Goal: Task Accomplishment & Management: Complete application form

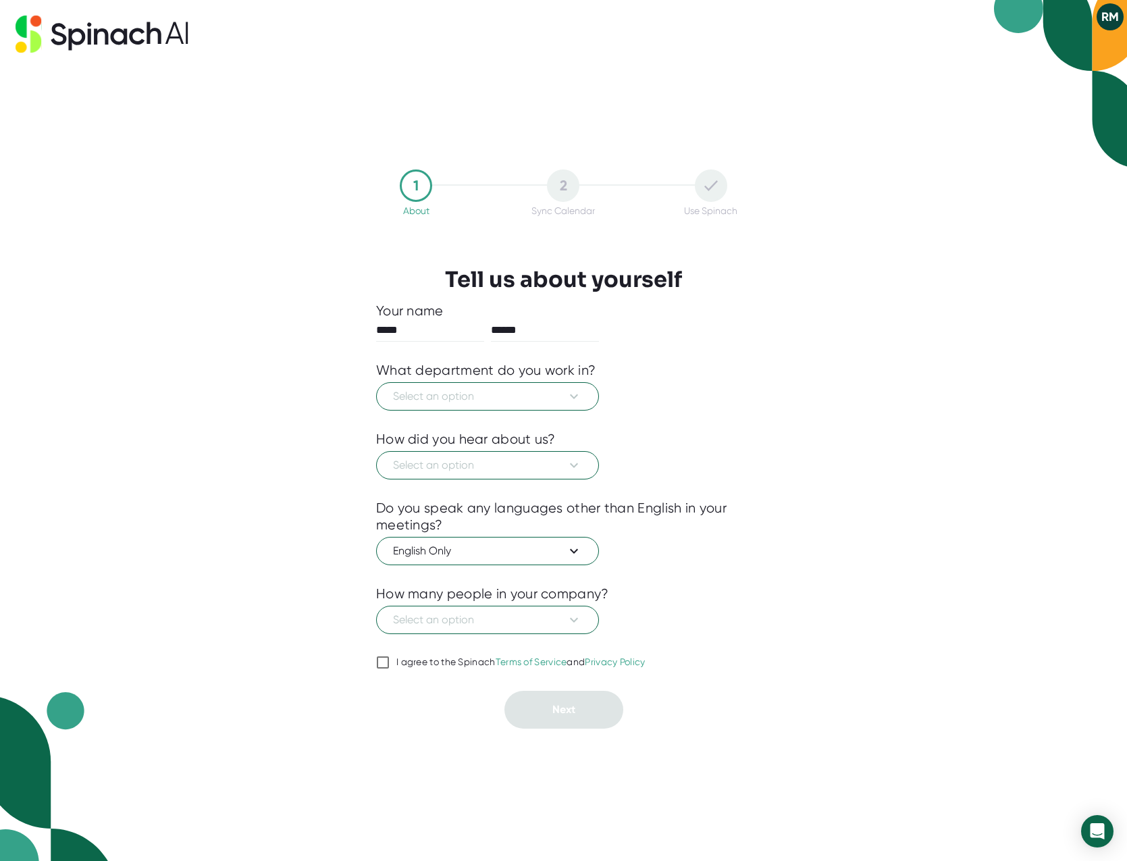
click at [1115, 19] on button "RM" at bounding box center [1110, 16] width 27 height 27
click at [559, 394] on div at bounding box center [563, 430] width 1127 height 861
click at [578, 395] on icon at bounding box center [574, 396] width 8 height 5
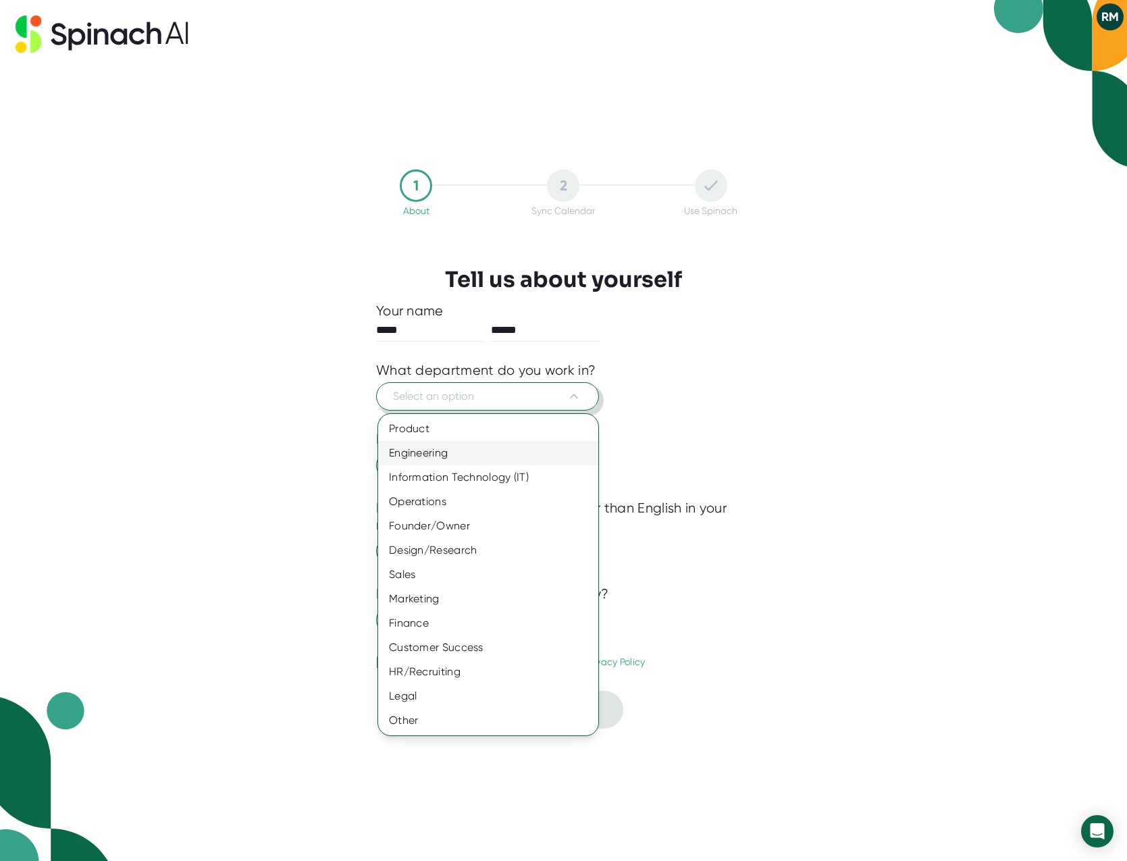
click at [566, 453] on div "Engineering" at bounding box center [488, 453] width 220 height 24
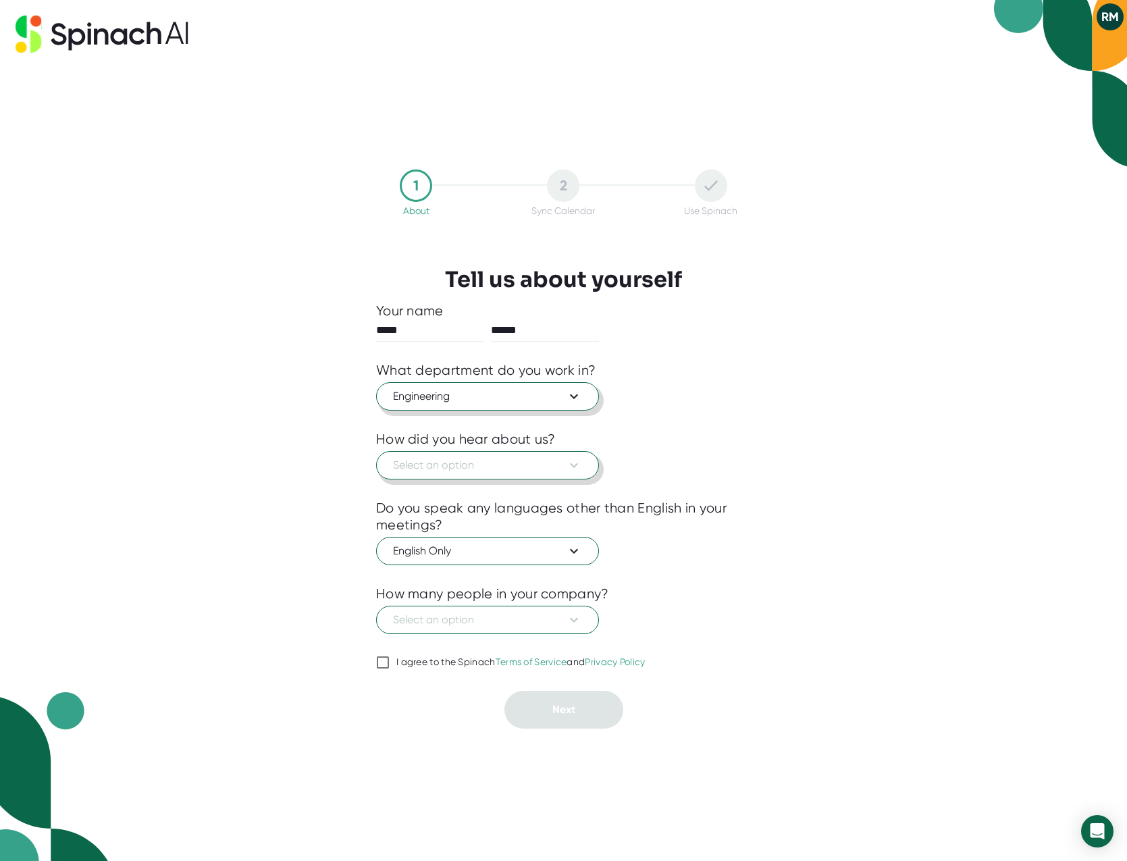
click at [560, 465] on span "Select an option" at bounding box center [487, 465] width 189 height 16
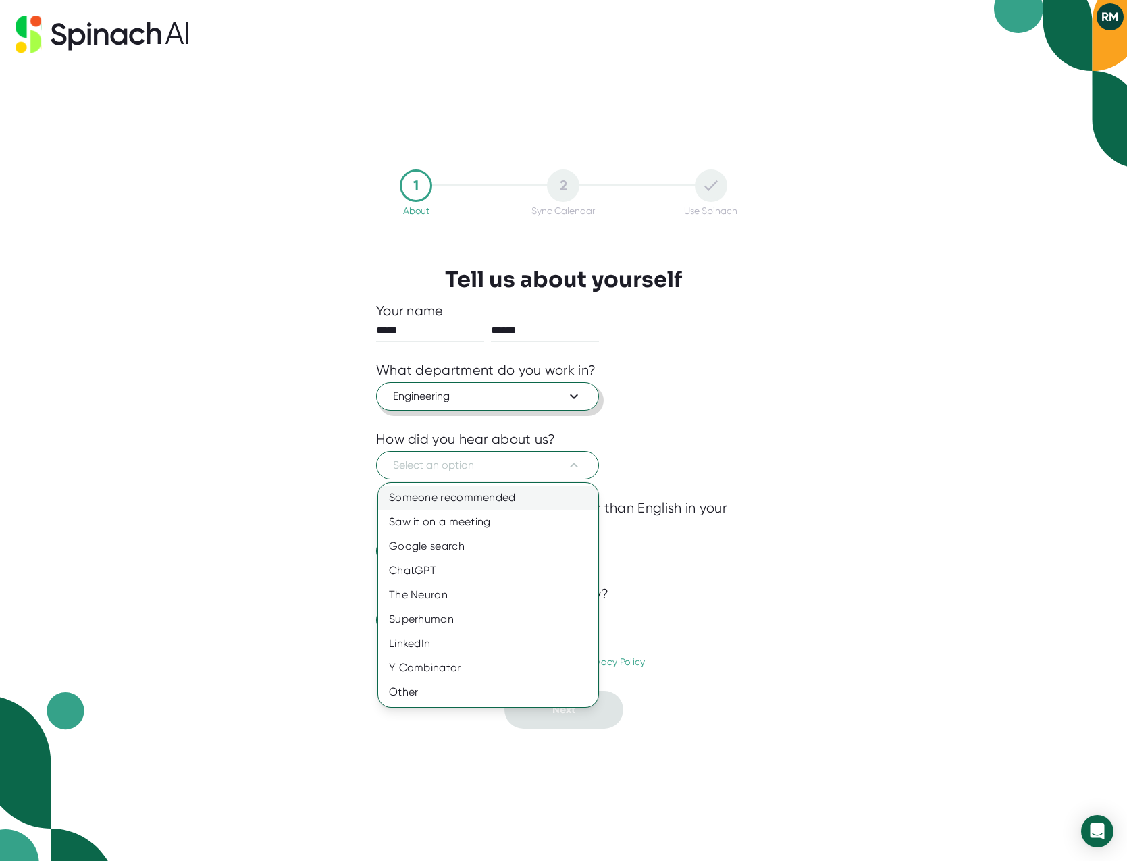
click at [555, 496] on div "Someone recommended" at bounding box center [488, 498] width 220 height 24
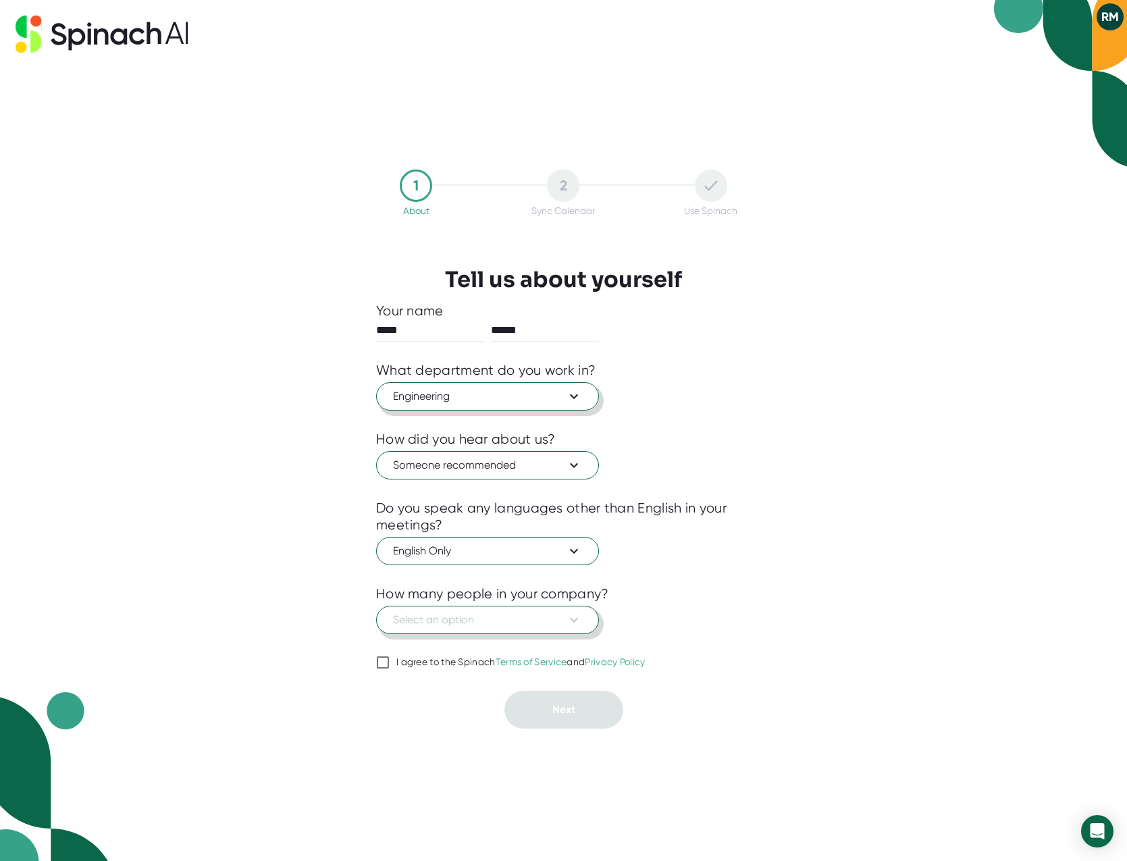
click at [557, 626] on span "Select an option" at bounding box center [487, 620] width 189 height 16
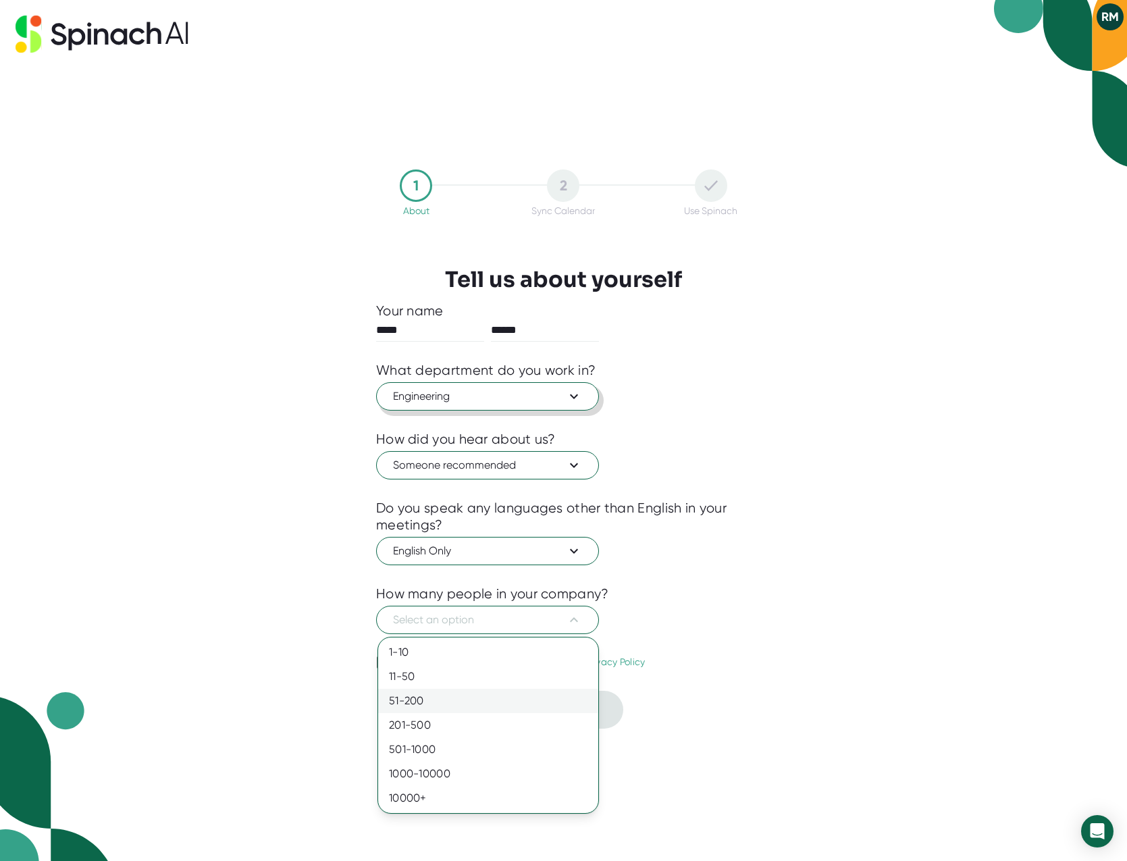
click at [539, 701] on div "51-200" at bounding box center [488, 701] width 220 height 24
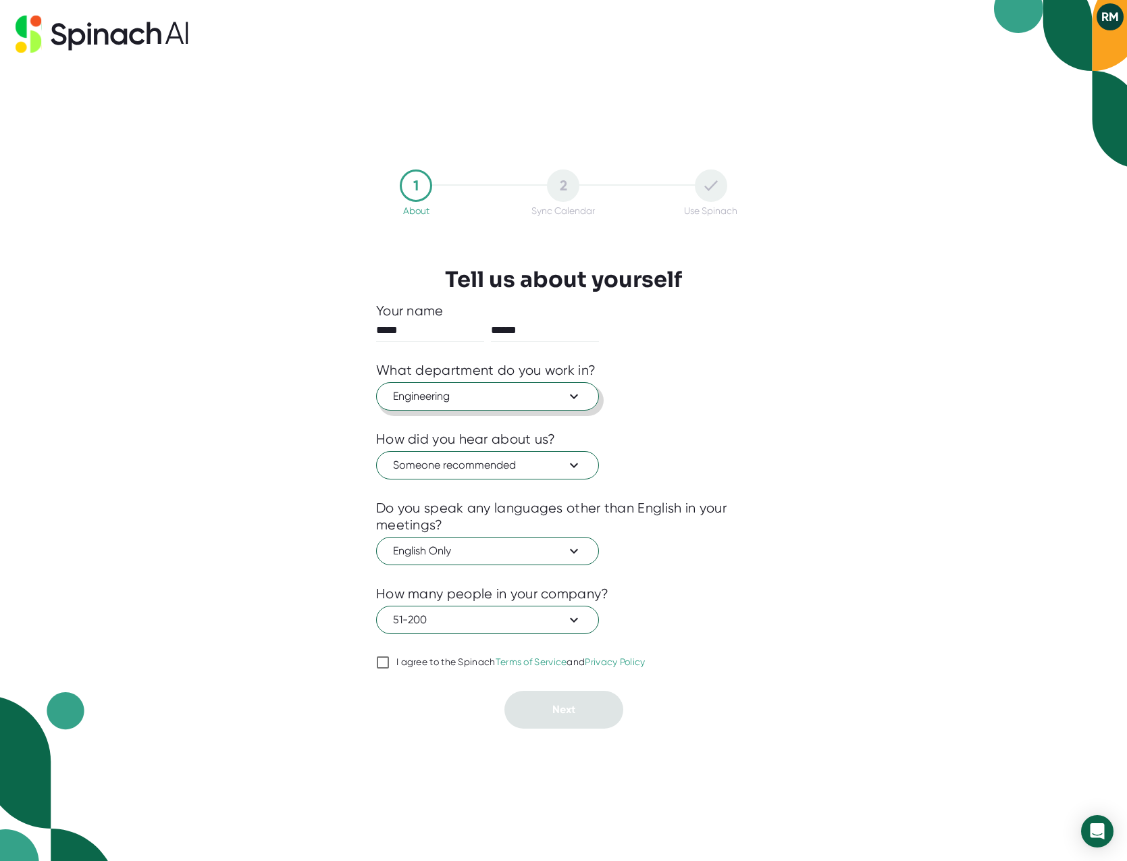
click at [381, 663] on input "I agree to the Spinach Terms of Service and Privacy Policy" at bounding box center [383, 663] width 14 height 16
checkbox input "true"
click at [576, 714] on button "Next" at bounding box center [564, 710] width 119 height 38
